Goal: Find specific page/section: Find specific page/section

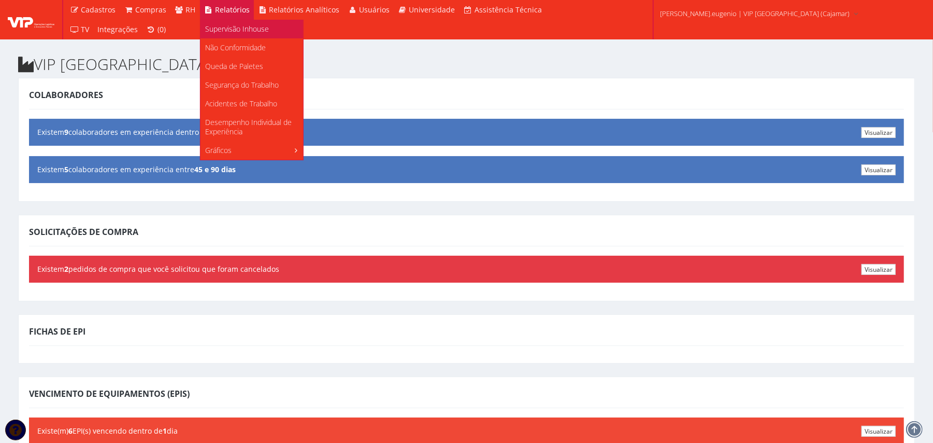
click at [229, 30] on span "Supervisão Inhouse" at bounding box center [238, 29] width 64 height 10
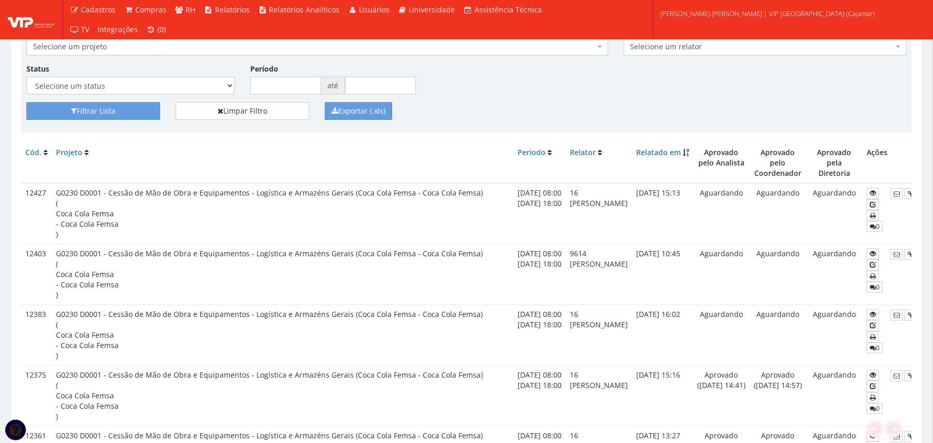
scroll to position [0, 65]
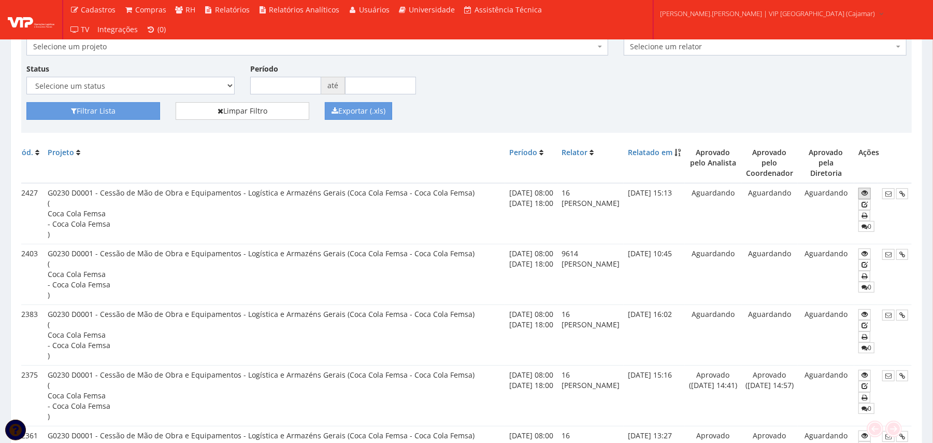
click at [863, 189] on icon at bounding box center [865, 192] width 6 height 7
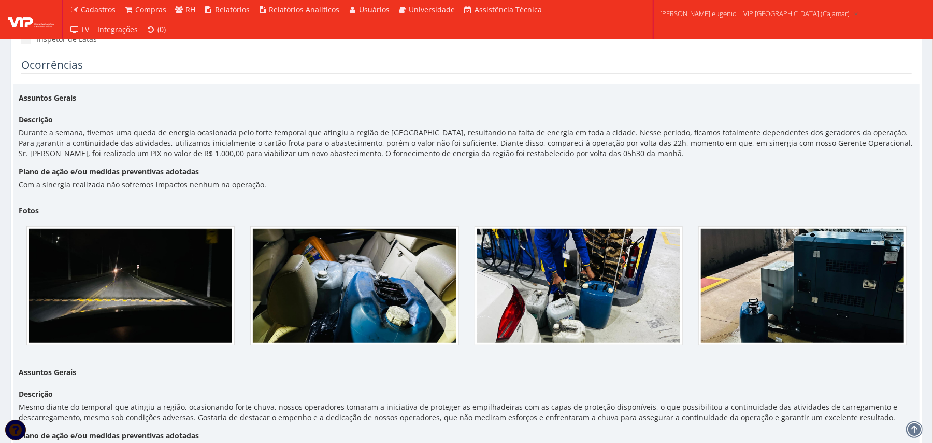
scroll to position [276, 0]
